Goal: Navigation & Orientation: Find specific page/section

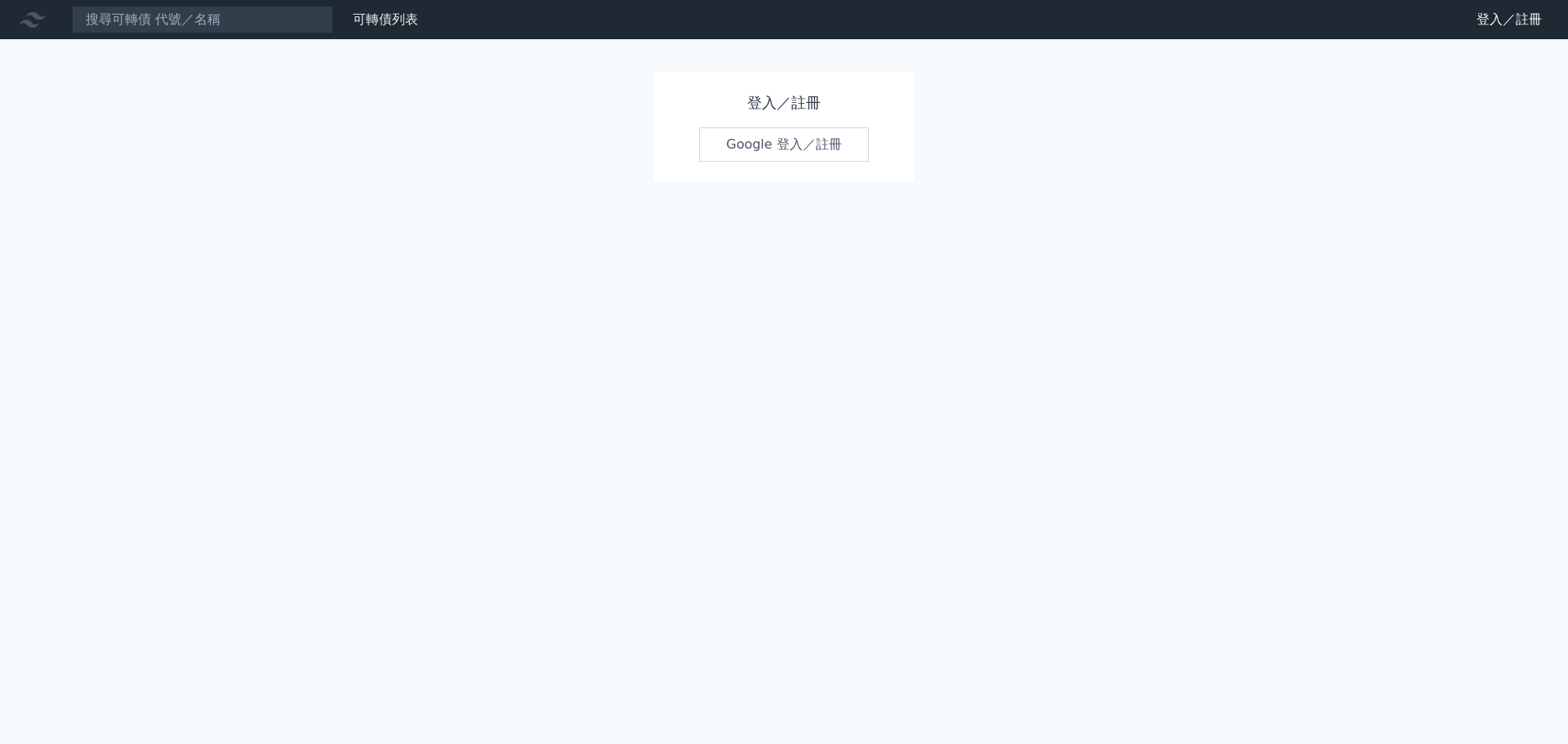
click at [793, 162] on link "Google 登入／註冊" at bounding box center [784, 144] width 170 height 34
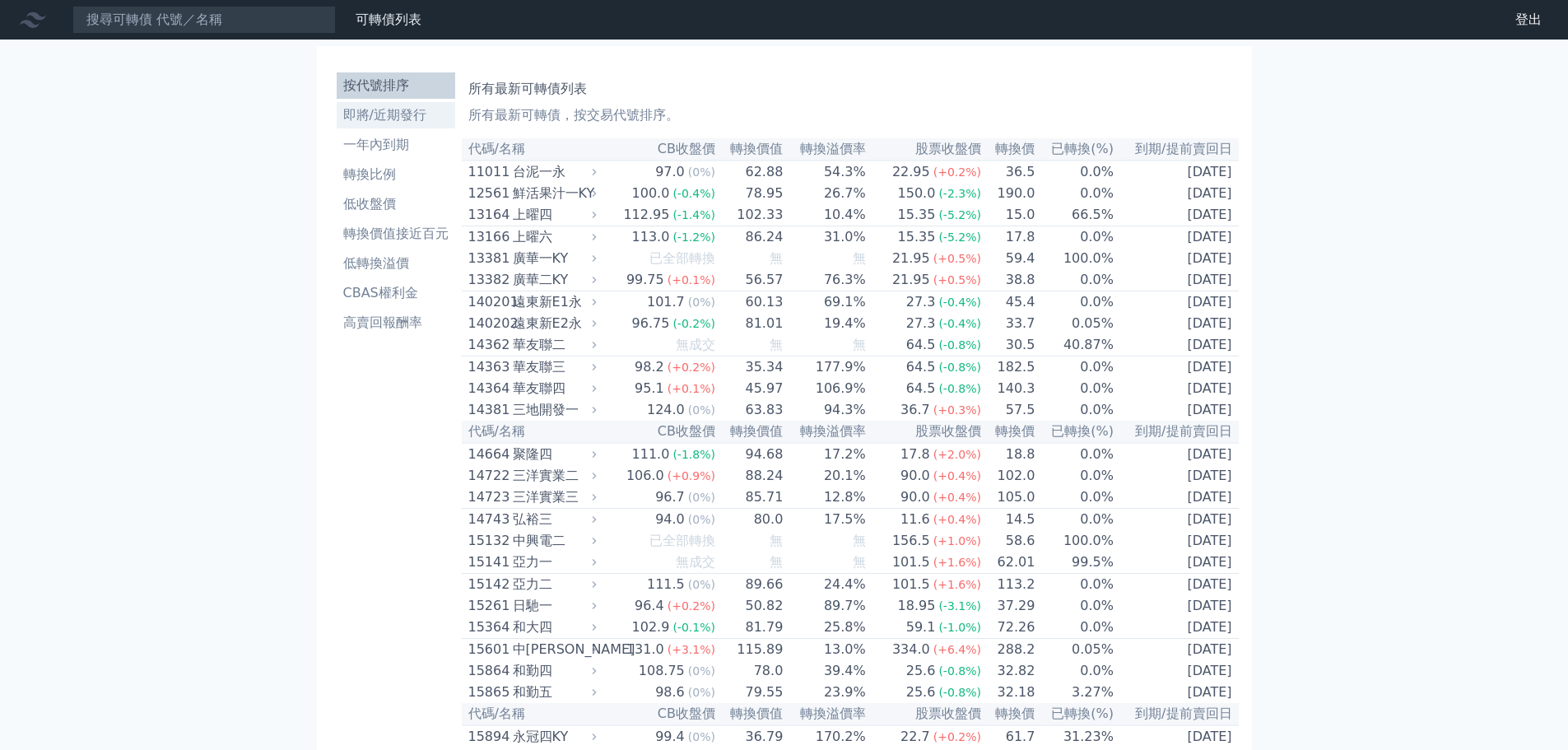
click at [336, 125] on li "即將/近期發行" at bounding box center [395, 115] width 119 height 20
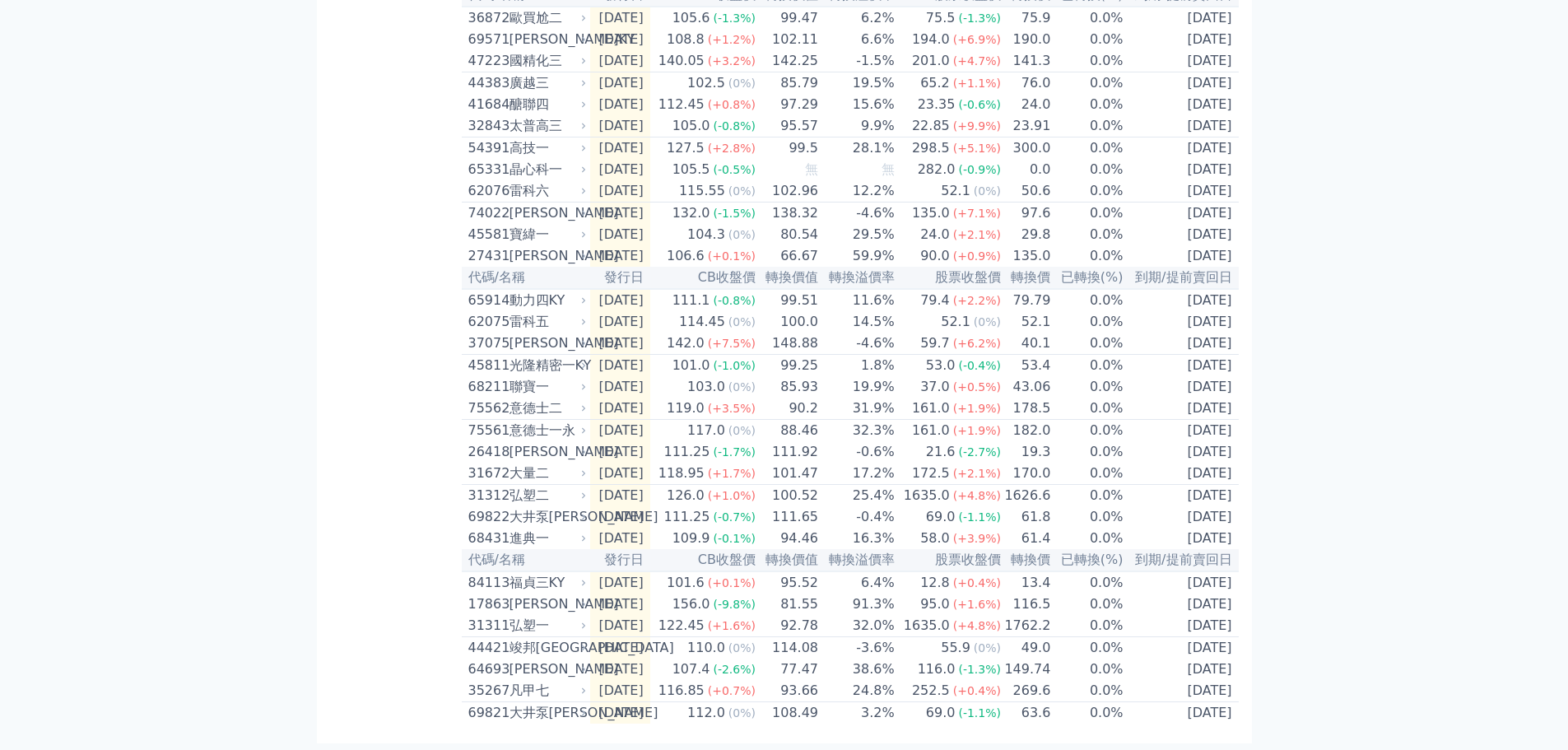
scroll to position [826, 0]
